Goal: Information Seeking & Learning: Learn about a topic

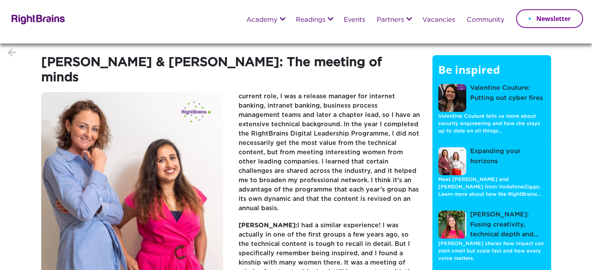
scroll to position [39, 0]
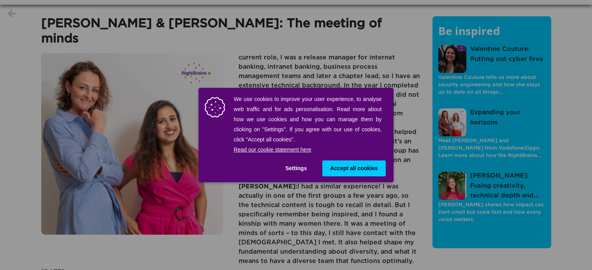
click at [339, 165] on span "Accept all cookies" at bounding box center [353, 169] width 47 height 8
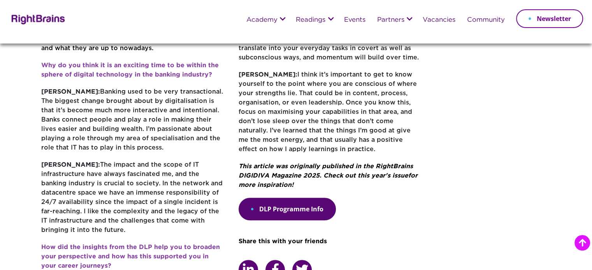
scroll to position [350, 0]
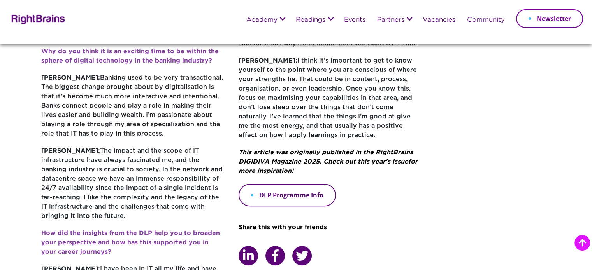
click at [301, 184] on link "DLP Programme Info" at bounding box center [286, 195] width 97 height 23
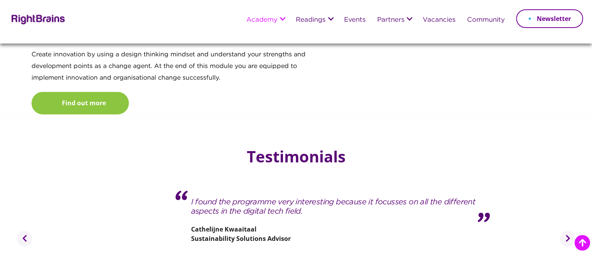
scroll to position [1167, 0]
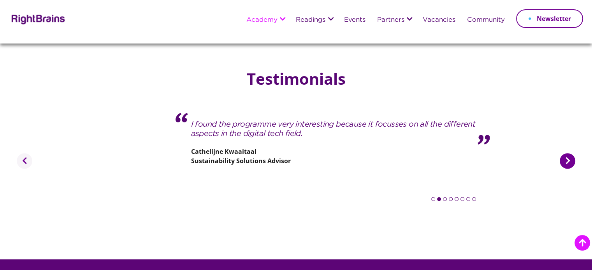
click at [573, 153] on button "Next" at bounding box center [567, 161] width 16 height 16
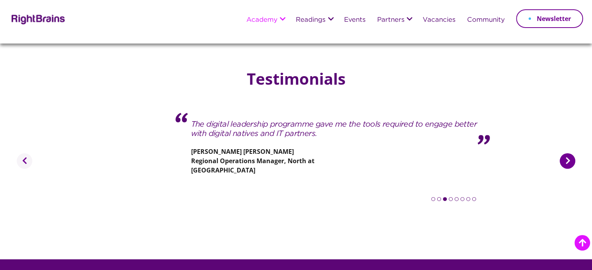
click at [573, 153] on button "Next" at bounding box center [567, 161] width 16 height 16
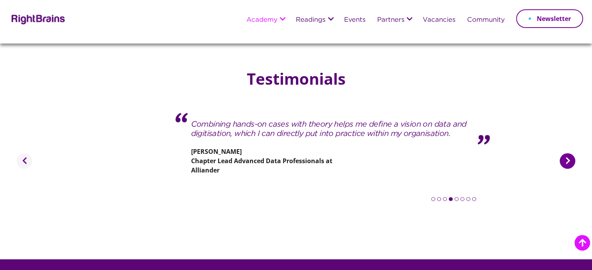
click at [573, 153] on button "Next" at bounding box center [567, 161] width 16 height 16
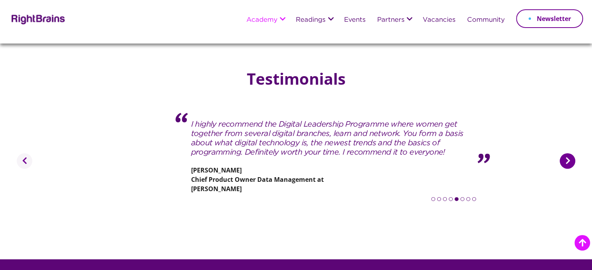
click at [573, 153] on button "Next" at bounding box center [567, 161] width 16 height 16
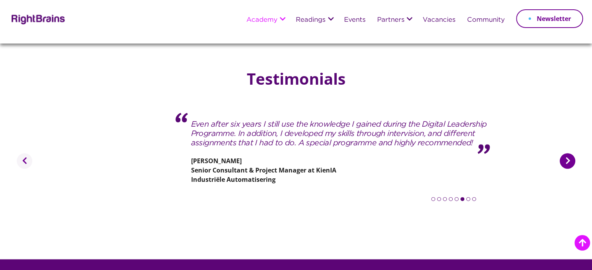
click at [573, 153] on button "Next" at bounding box center [567, 161] width 16 height 16
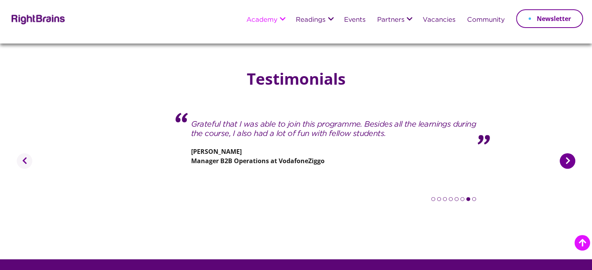
click at [573, 153] on button "Next" at bounding box center [567, 161] width 16 height 16
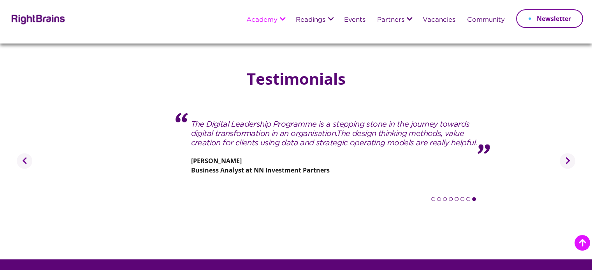
click at [22, 138] on div "Previous The RightBrains Digital Leadership Programme brought me some aha-momen…" at bounding box center [296, 151] width 580 height 124
click at [30, 153] on button "Previous" at bounding box center [25, 161] width 16 height 16
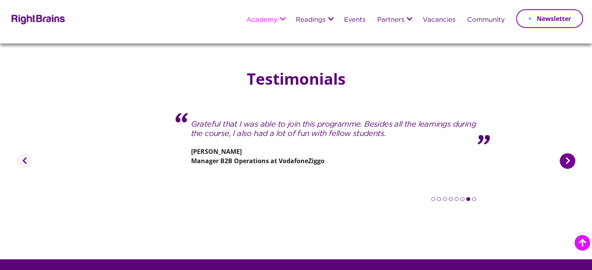
click at [564, 153] on button "Next" at bounding box center [567, 161] width 16 height 16
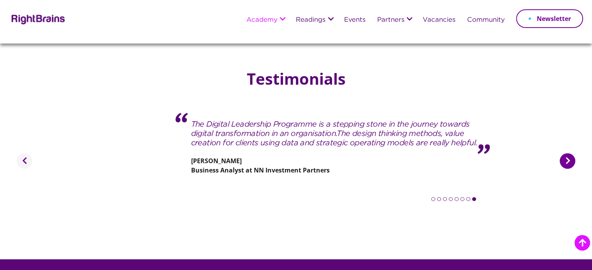
click at [564, 153] on button "Next" at bounding box center [567, 161] width 16 height 16
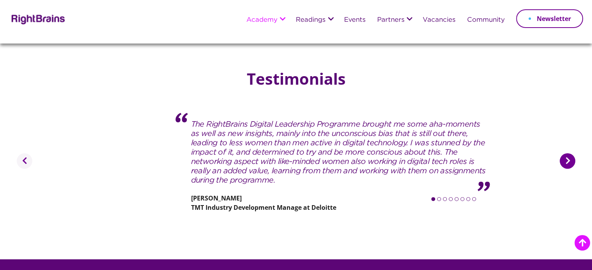
click at [565, 153] on button "Next" at bounding box center [567, 161] width 16 height 16
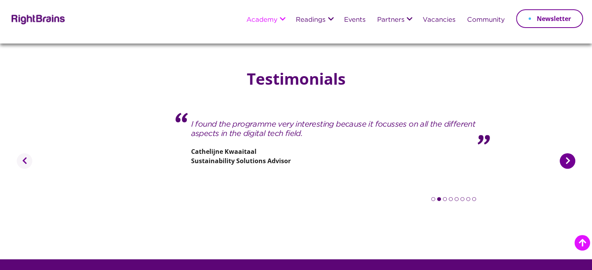
click at [565, 153] on button "Next" at bounding box center [567, 161] width 16 height 16
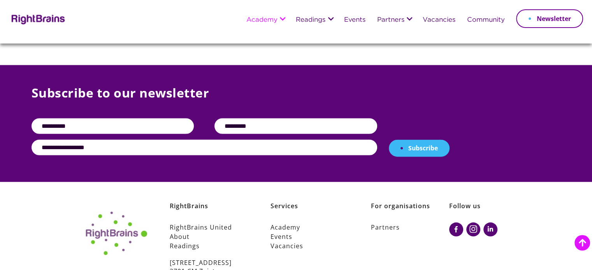
scroll to position [1401, 0]
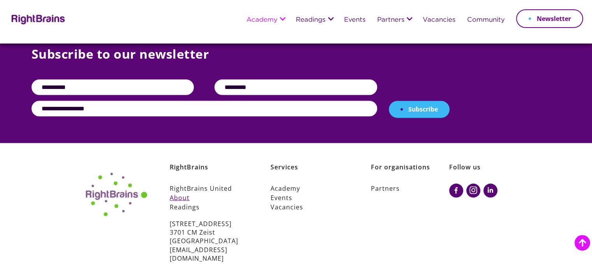
click at [181, 193] on link "About" at bounding box center [209, 197] width 78 height 9
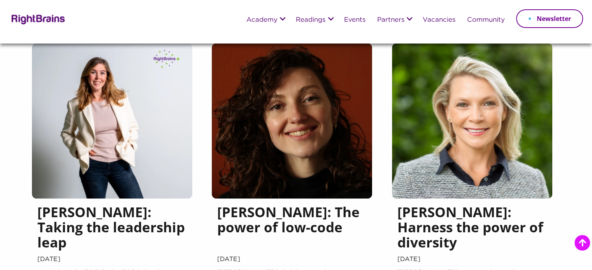
scroll to position [622, 0]
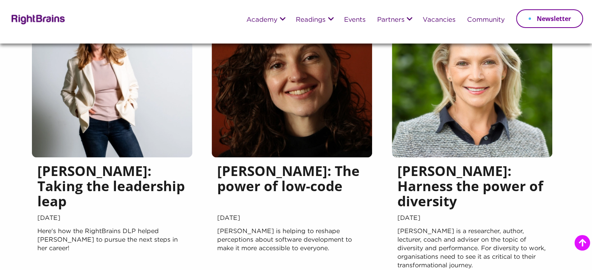
click at [100, 178] on h5 "Karin van der Wekke: Taking the leadership leap" at bounding box center [111, 187] width 149 height 49
